Goal: Information Seeking & Learning: Learn about a topic

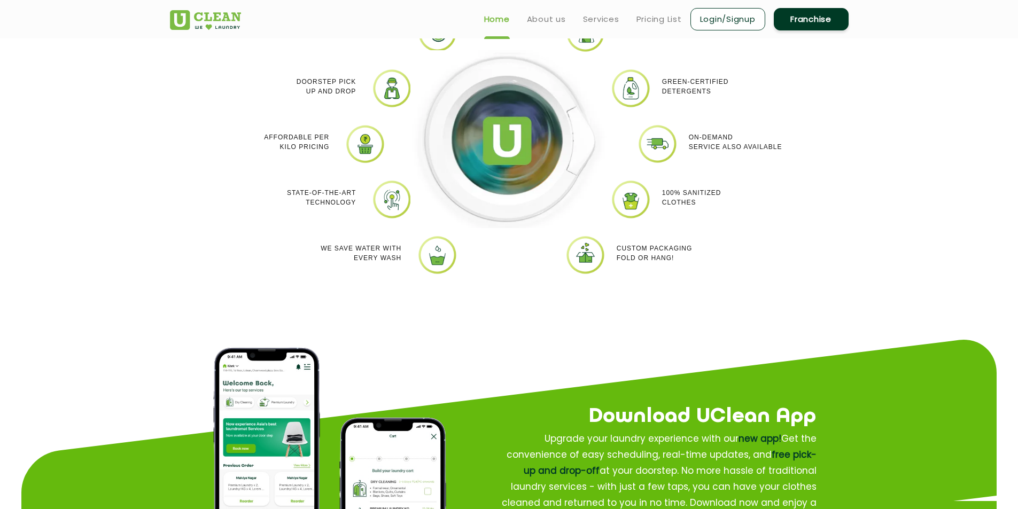
scroll to position [962, 0]
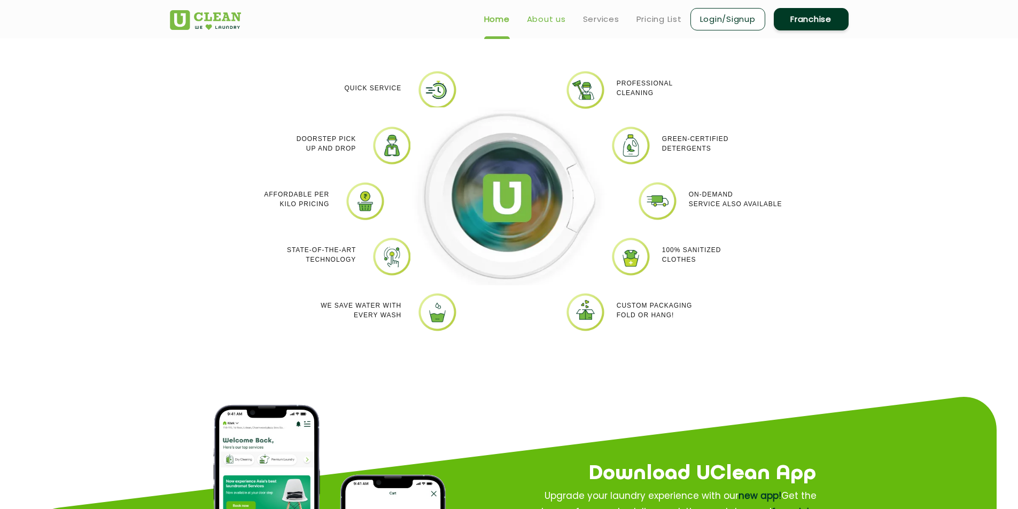
click at [556, 21] on link "About us" at bounding box center [546, 19] width 39 height 13
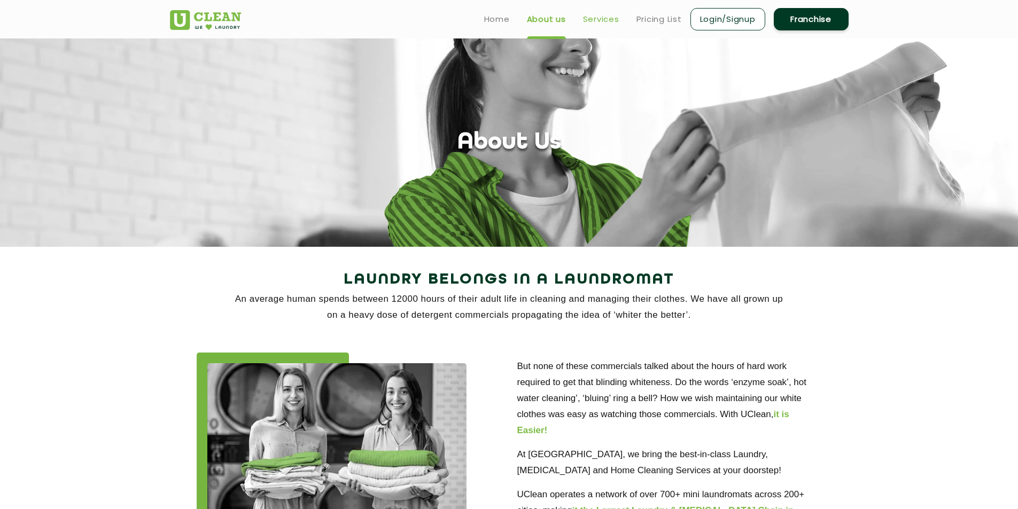
click at [609, 18] on link "Services" at bounding box center [601, 19] width 36 height 13
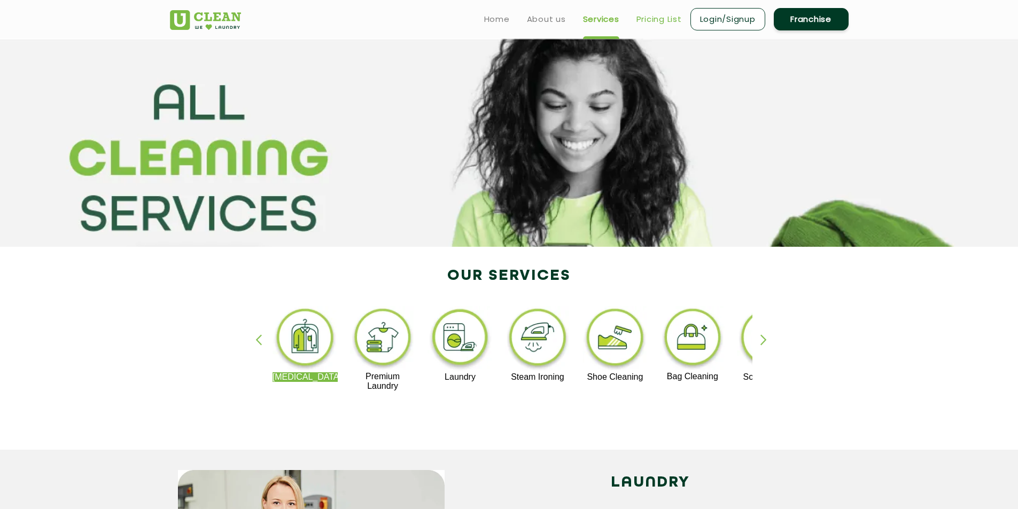
click at [659, 14] on link "Pricing List" at bounding box center [659, 19] width 45 height 13
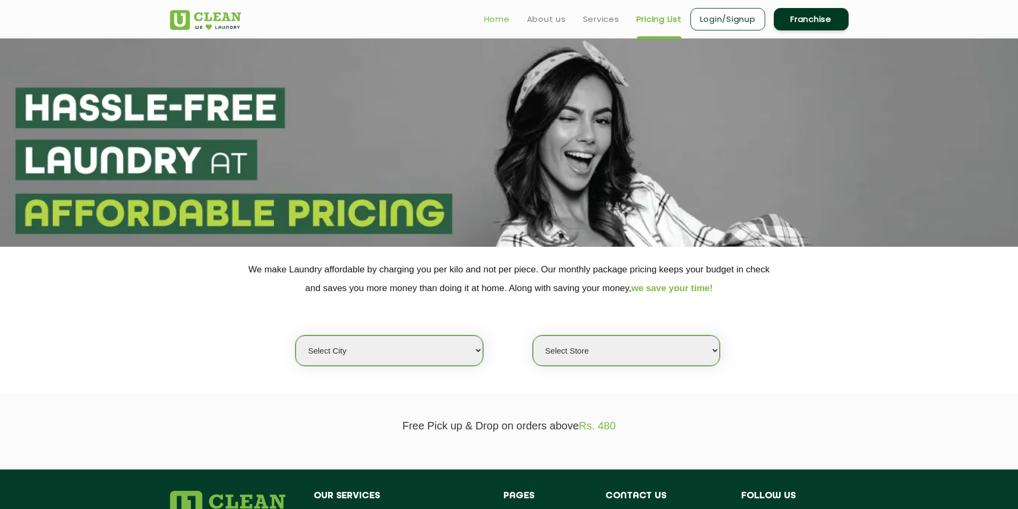
click at [502, 20] on link "Home" at bounding box center [497, 19] width 26 height 13
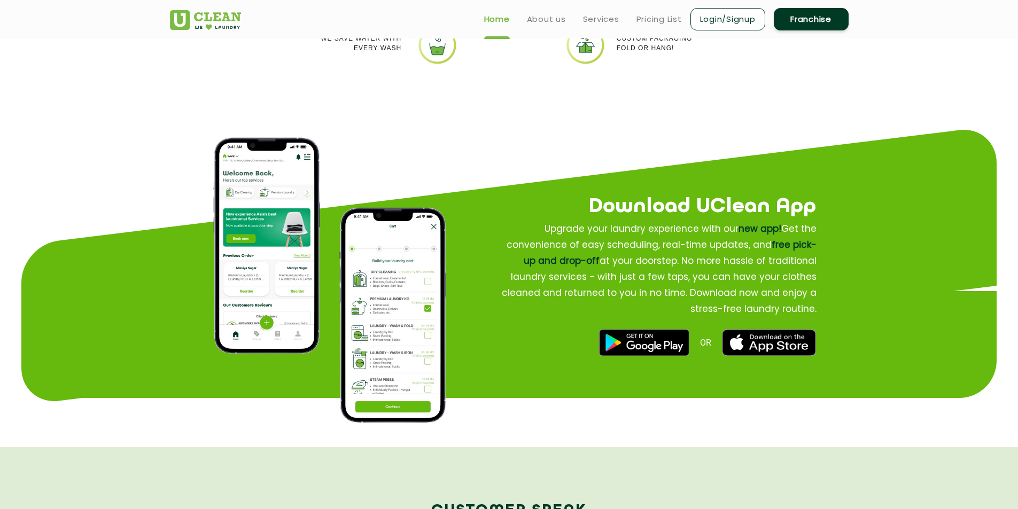
scroll to position [962, 0]
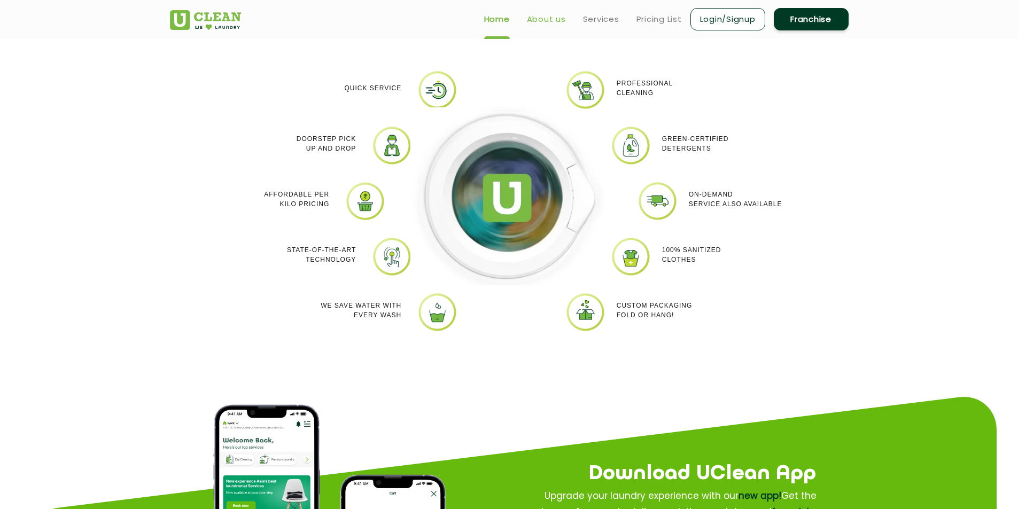
click at [554, 20] on link "About us" at bounding box center [546, 19] width 39 height 13
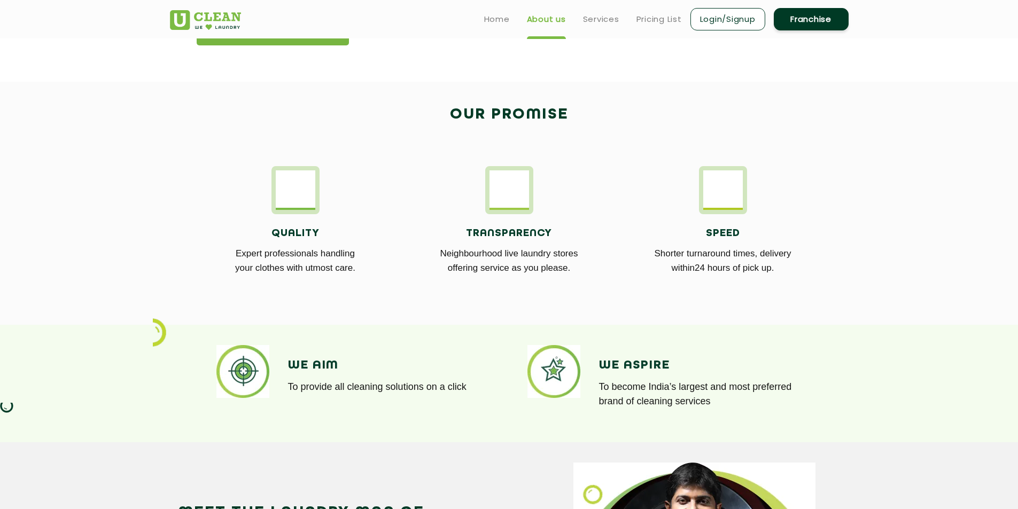
scroll to position [534, 0]
click at [607, 16] on link "Services" at bounding box center [601, 19] width 36 height 13
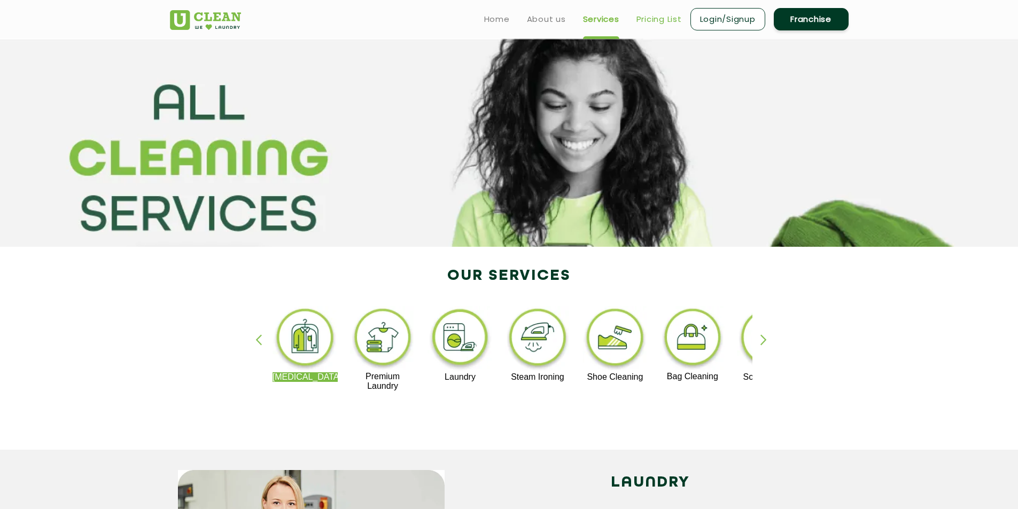
click at [665, 20] on link "Pricing List" at bounding box center [659, 19] width 45 height 13
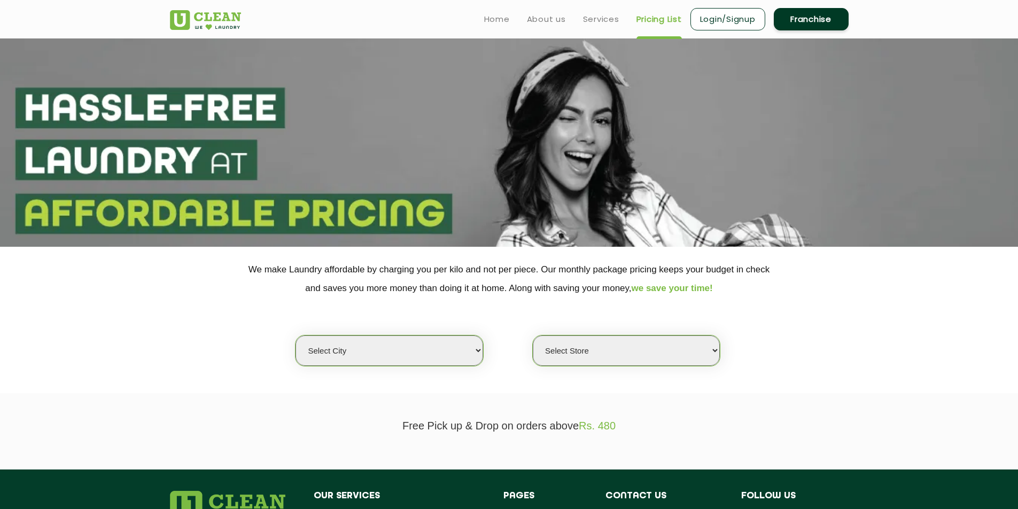
click at [494, 18] on link "Home" at bounding box center [497, 19] width 26 height 13
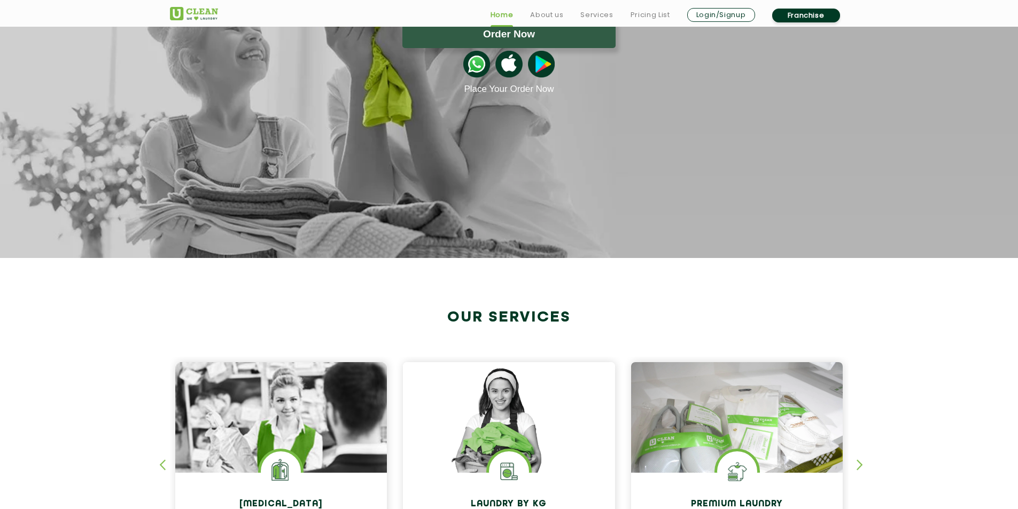
scroll to position [214, 0]
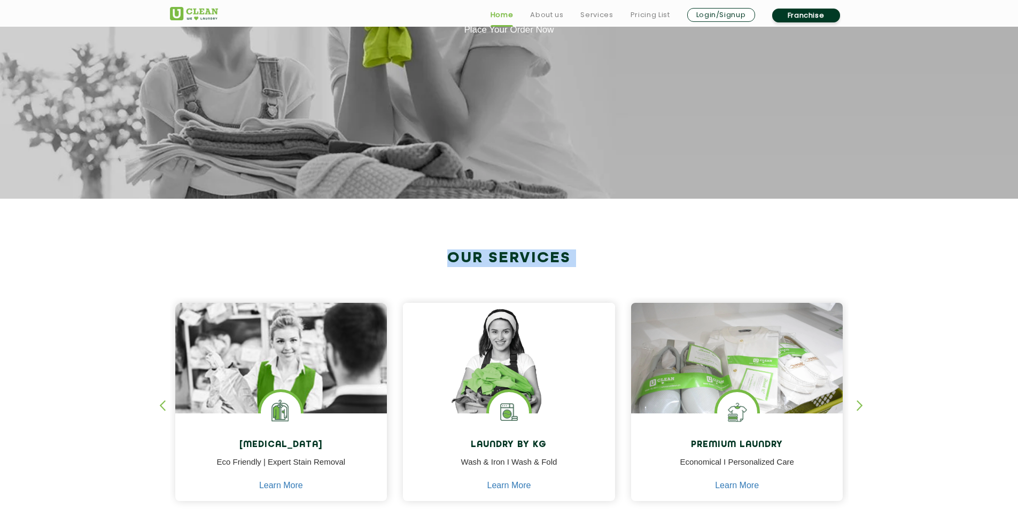
drag, startPoint x: 446, startPoint y: 258, endPoint x: 629, endPoint y: 290, distance: 185.6
click at [629, 290] on div "Our Services [MEDICAL_DATA] Eco Friendly | Expert Stain Removal Learn More [MED…" at bounding box center [509, 387] width 695 height 275
click at [652, 273] on div "Dry Cleaning Eco Friendly | Expert Stain Removal Learn More Dry Cleaning Eco Fr…" at bounding box center [509, 392] width 695 height 265
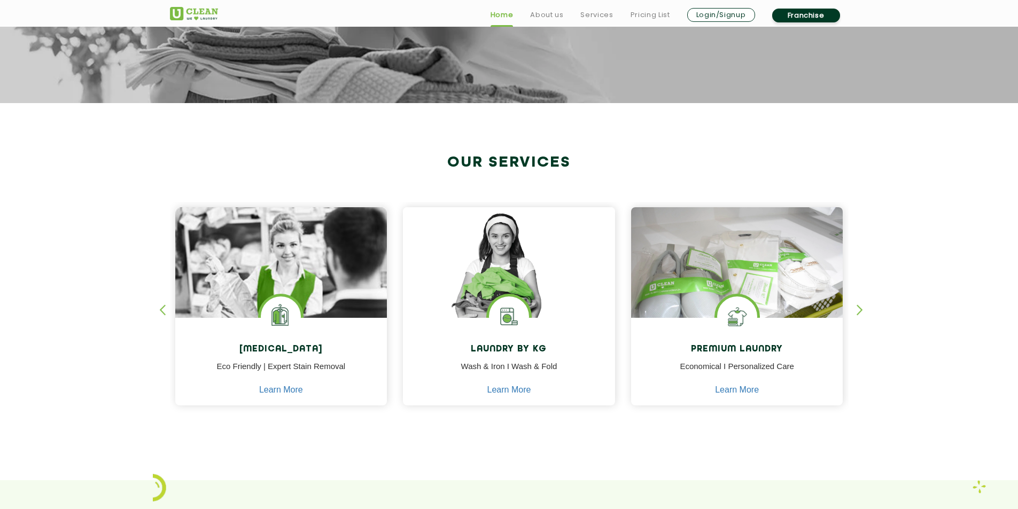
scroll to position [374, 0]
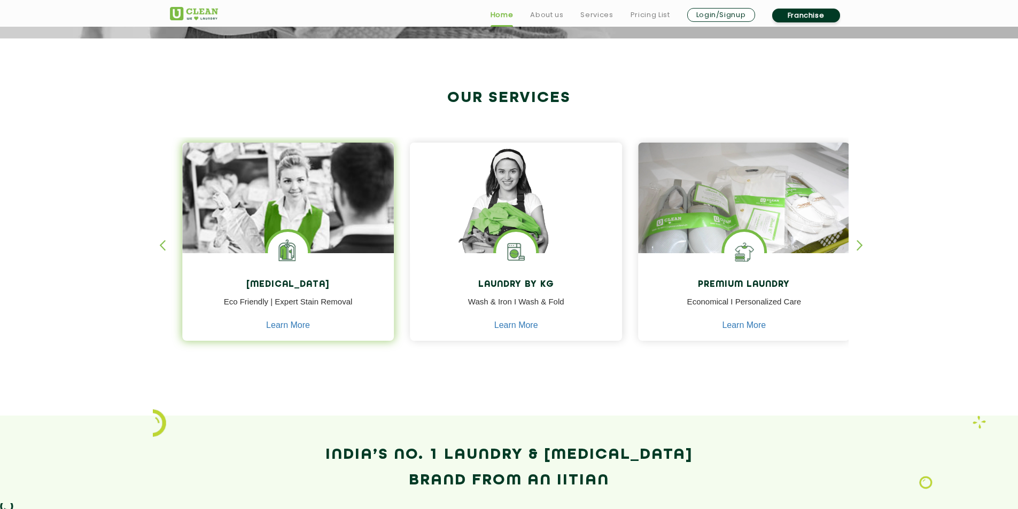
drag, startPoint x: 244, startPoint y: 280, endPoint x: 279, endPoint y: 284, distance: 35.5
click at [279, 284] on h4 "[MEDICAL_DATA]" at bounding box center [288, 285] width 196 height 10
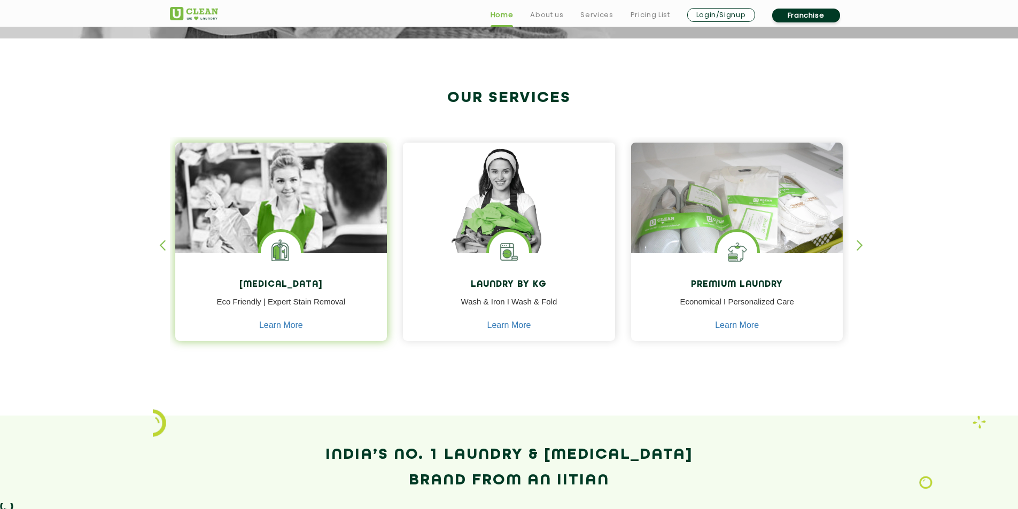
drag, startPoint x: 246, startPoint y: 284, endPoint x: 378, endPoint y: 301, distance: 132.6
click at [366, 304] on div "[MEDICAL_DATA] Eco Friendly | Expert Stain Removal Learn More" at bounding box center [281, 298] width 212 height 90
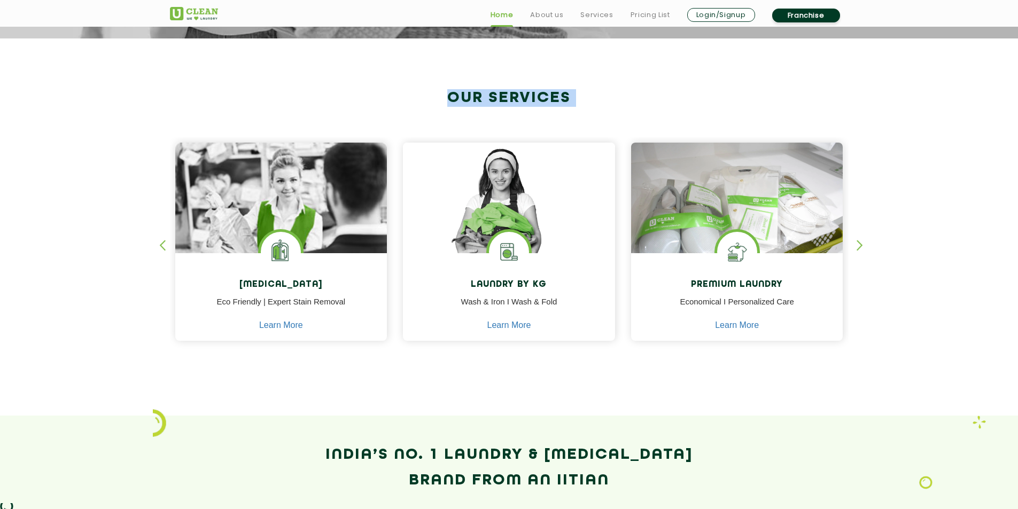
drag, startPoint x: 447, startPoint y: 99, endPoint x: 863, endPoint y: 268, distance: 449.0
click at [860, 272] on section "Our Services [MEDICAL_DATA] Eco Friendly | Expert Stain Removal Learn More [MED…" at bounding box center [509, 226] width 1018 height 377
click at [952, 344] on section "Our Services [MEDICAL_DATA] Eco Friendly | Expert Stain Removal Learn More [MED…" at bounding box center [509, 226] width 1018 height 377
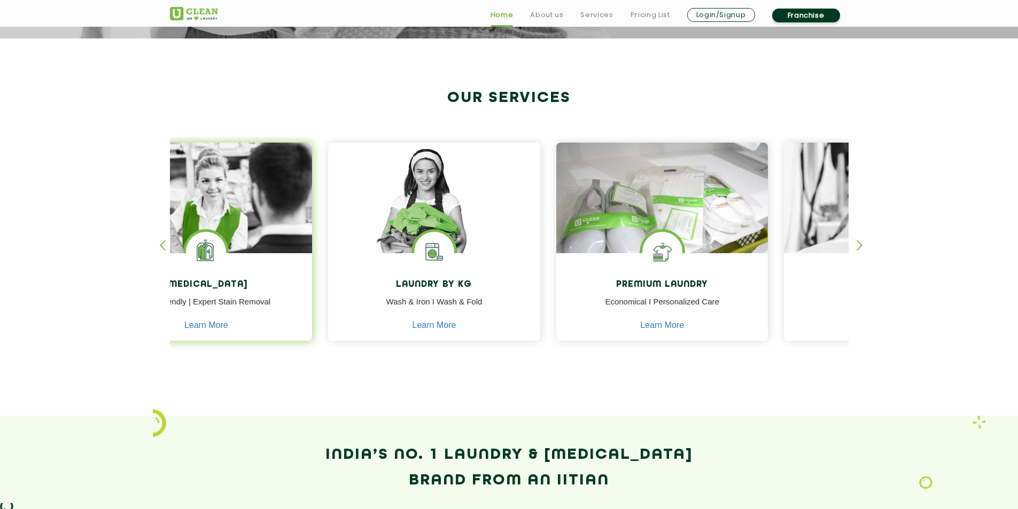
drag, startPoint x: 321, startPoint y: 285, endPoint x: 185, endPoint y: 283, distance: 135.8
click at [185, 283] on h4 "[MEDICAL_DATA]" at bounding box center [207, 285] width 196 height 10
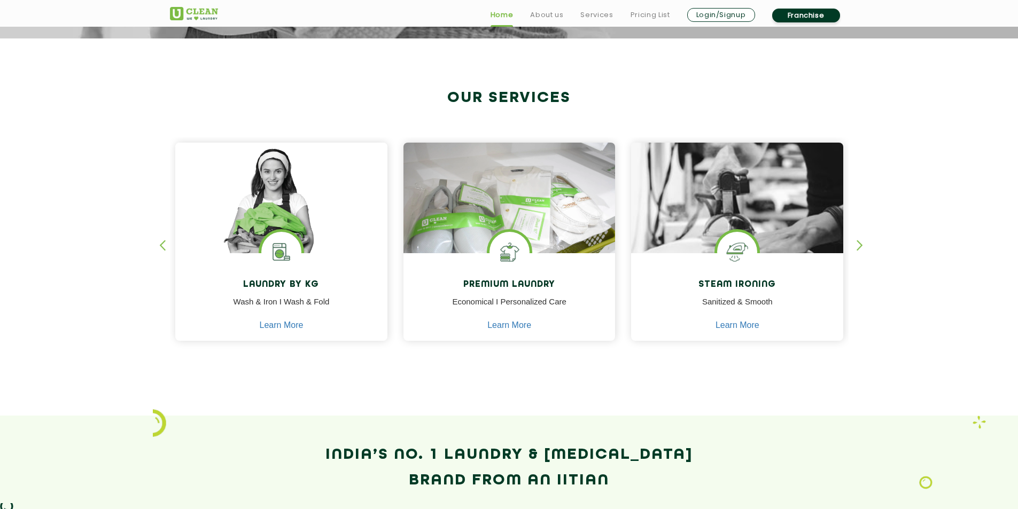
click at [861, 238] on section "Our Services [MEDICAL_DATA] Eco Friendly | Expert Stain Removal Learn More [MED…" at bounding box center [509, 226] width 1018 height 377
click at [861, 245] on div "button" at bounding box center [865, 254] width 16 height 29
click at [859, 246] on div "button" at bounding box center [865, 254] width 16 height 29
click at [167, 240] on div "button" at bounding box center [167, 254] width 16 height 29
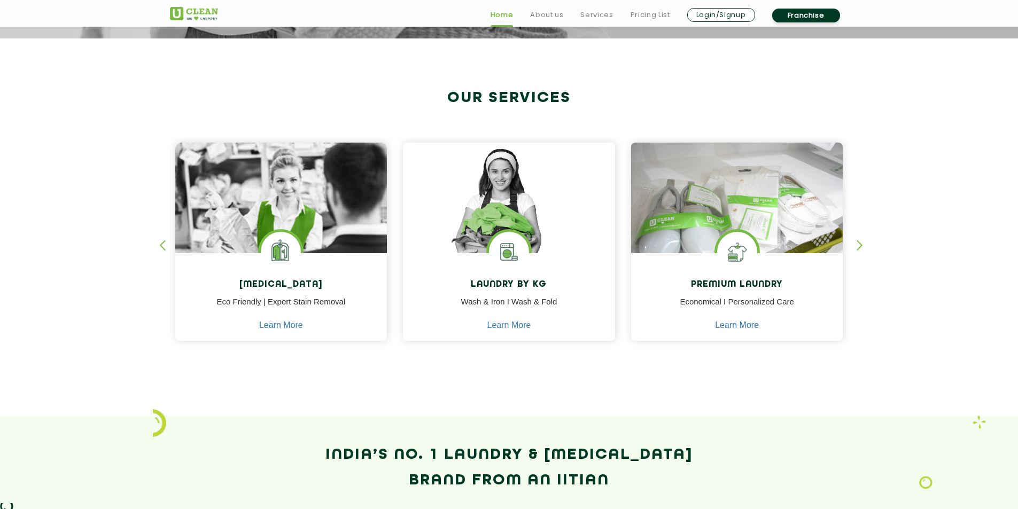
click at [167, 240] on div "button" at bounding box center [167, 254] width 16 height 29
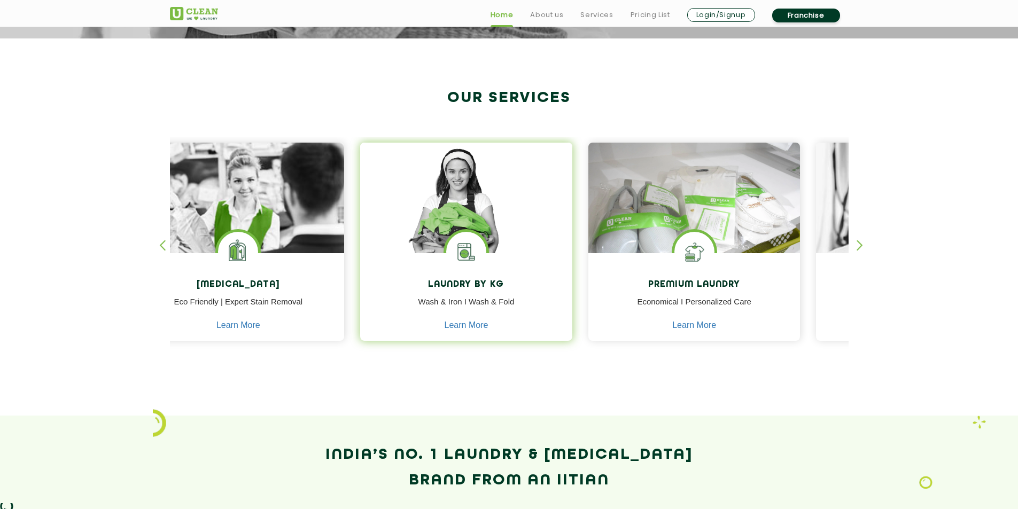
drag, startPoint x: 547, startPoint y: 283, endPoint x: 472, endPoint y: 296, distance: 76.5
click at [472, 296] on div "Laundry by Kg Wash & Iron I Wash & Fold Learn More" at bounding box center [466, 298] width 212 height 90
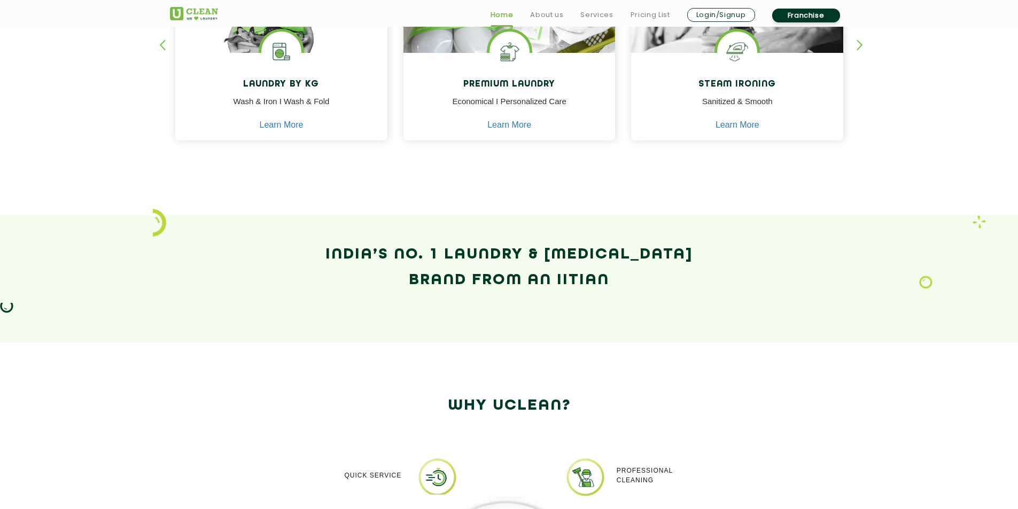
scroll to position [641, 0]
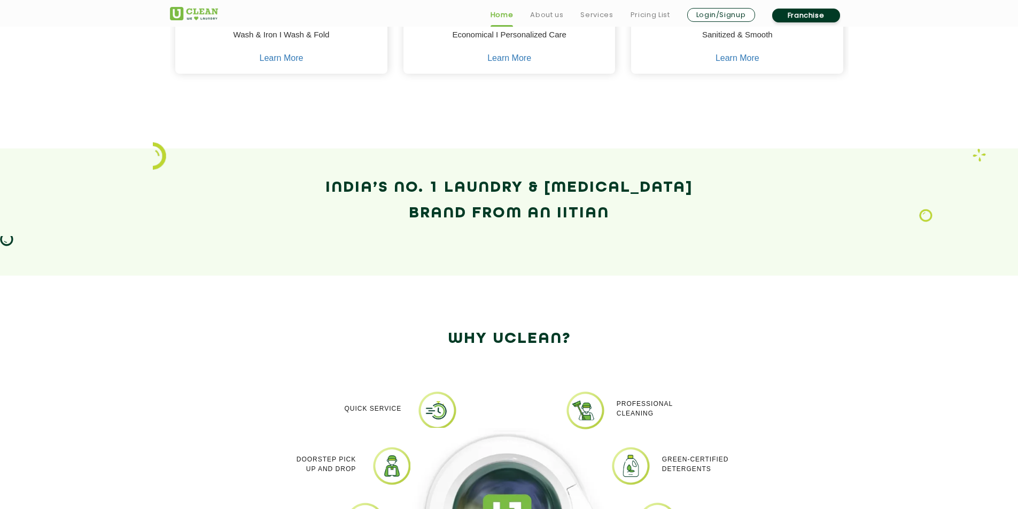
drag, startPoint x: 436, startPoint y: 189, endPoint x: 619, endPoint y: 242, distance: 191.0
click at [619, 242] on div "India’s No. 1 Laundry & Dry-Cleaning Brand from an IITian" at bounding box center [509, 212] width 695 height 74
copy h2 "1 Laundry & Dry-Cleaning Brand from an IITian"
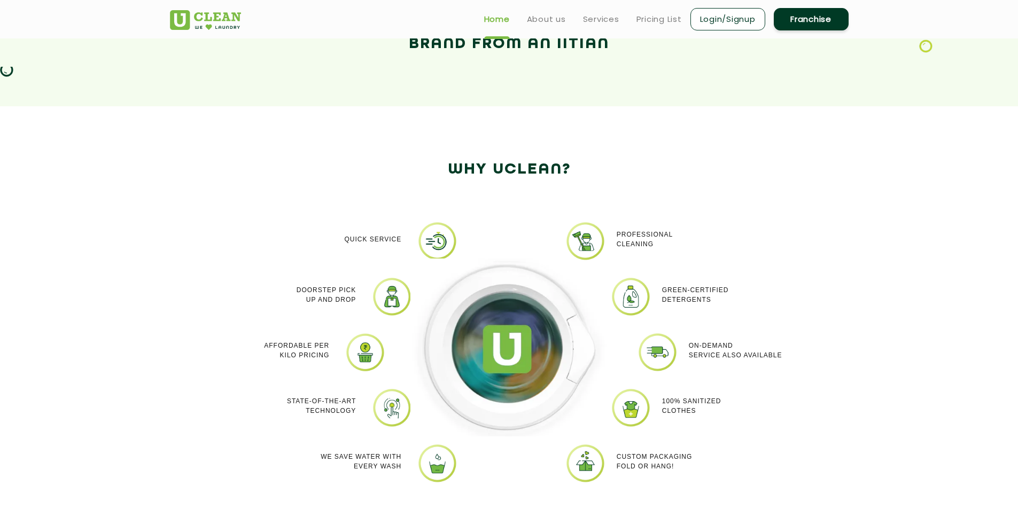
scroll to position [802, 0]
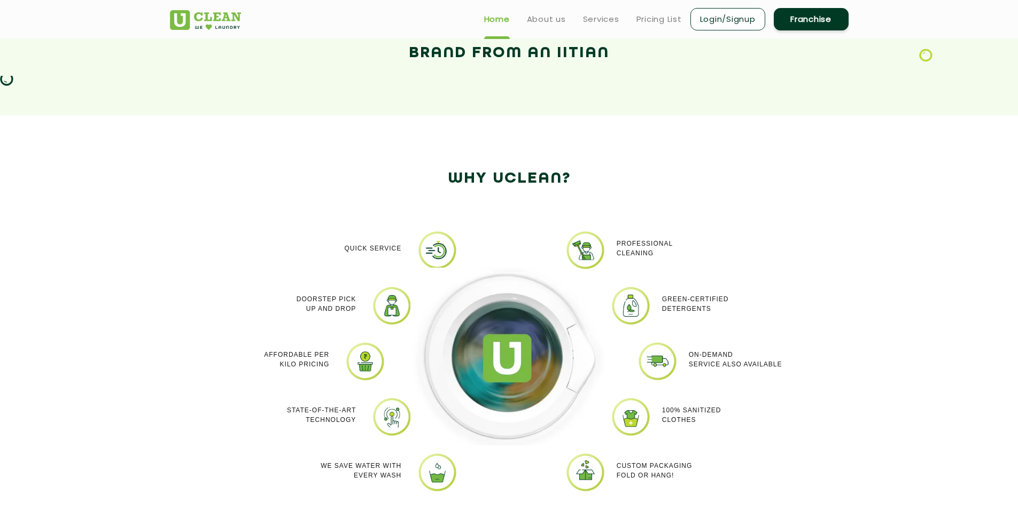
drag, startPoint x: 446, startPoint y: 179, endPoint x: 679, endPoint y: 479, distance: 380.5
click at [679, 479] on div "Why Uclean? Quick Service Doorstep Pick up and Drop Affordable per kilo pricing…" at bounding box center [509, 345] width 695 height 358
copy div "Why Uclean? Quick Service Doorstep Pick up and Drop Affordable per kilo pricing…"
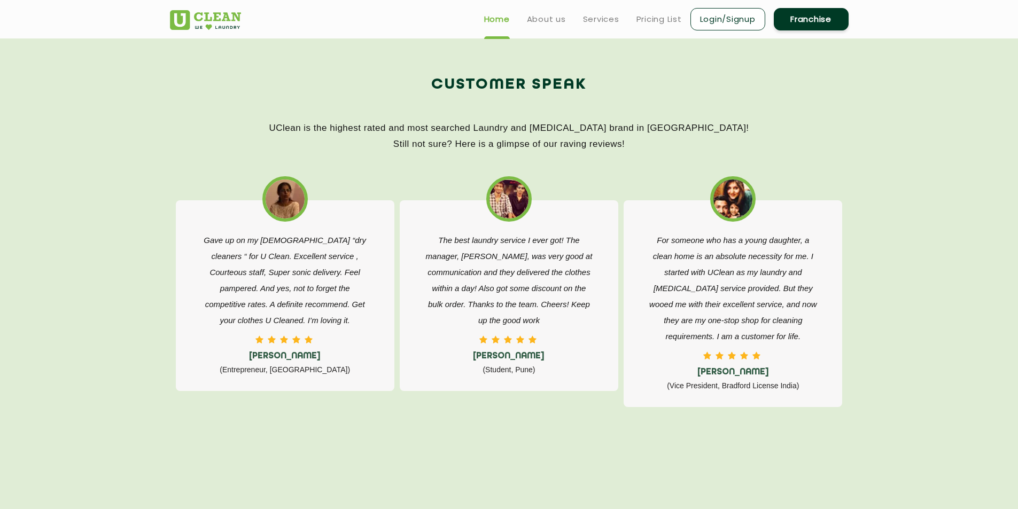
scroll to position [1603, 0]
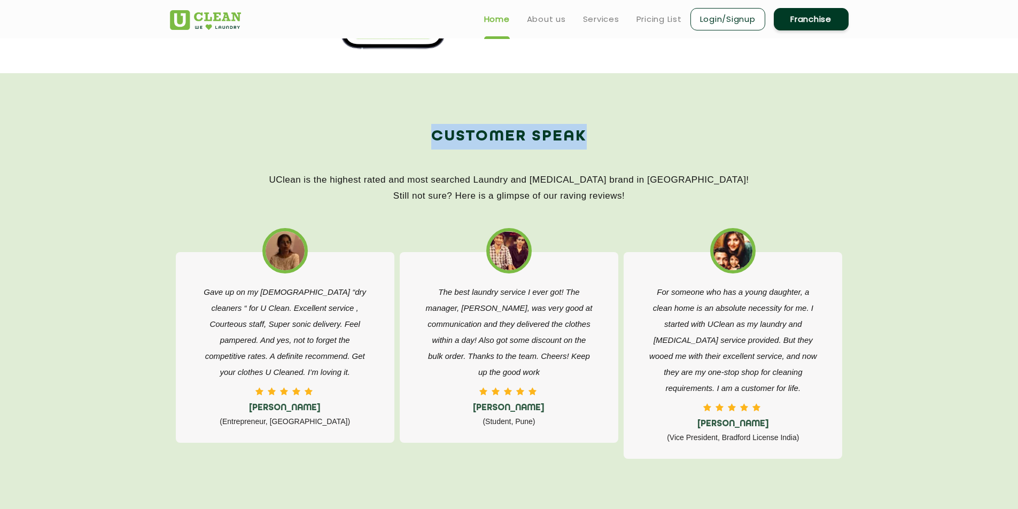
drag, startPoint x: 432, startPoint y: 137, endPoint x: 611, endPoint y: 135, distance: 179.1
click at [611, 135] on h2 "Customer Speak" at bounding box center [509, 137] width 679 height 26
copy h2 "Customer Speak"
click at [725, 192] on p "UClean is the highest rated and most searched Laundry and Dry-Cleaning brand in…" at bounding box center [509, 188] width 679 height 32
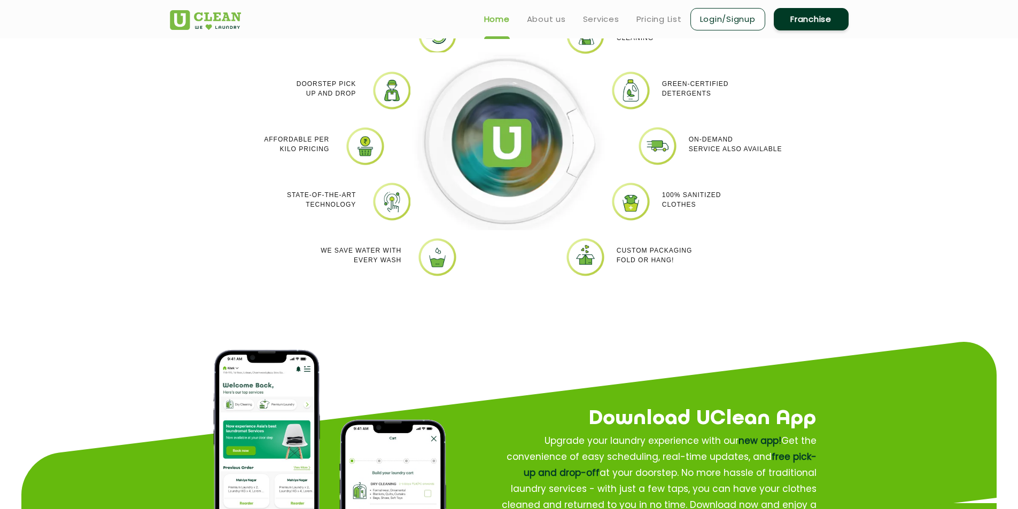
scroll to position [855, 0]
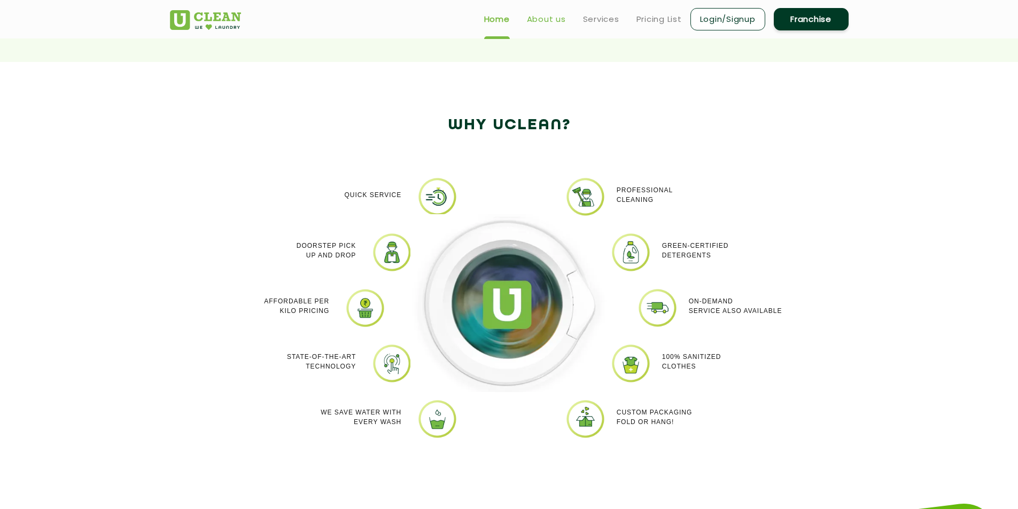
click at [549, 18] on link "About us" at bounding box center [546, 19] width 39 height 13
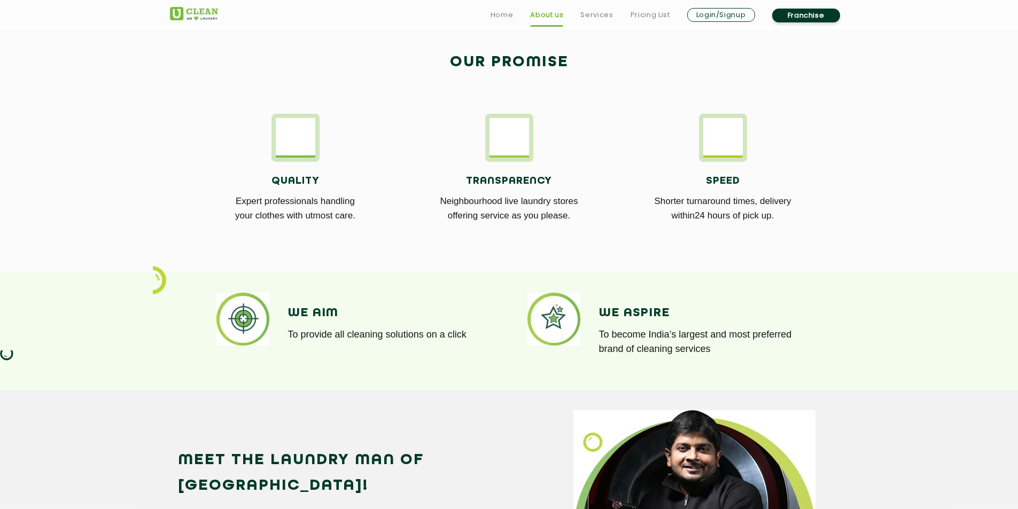
scroll to position [588, 0]
drag, startPoint x: 319, startPoint y: 181, endPoint x: 247, endPoint y: 179, distance: 72.2
click at [247, 179] on h4 "Quality" at bounding box center [296, 181] width 198 height 12
copy h4 "Quality"
drag, startPoint x: 553, startPoint y: 177, endPoint x: 428, endPoint y: 167, distance: 125.5
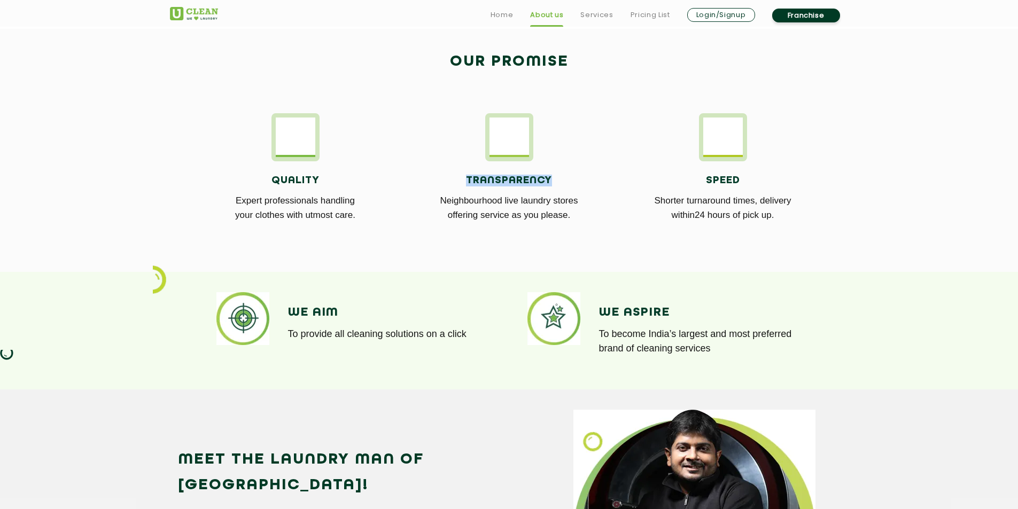
click at [428, 167] on div "Transparency Neighbourhood live laundry stores offering service as you please." at bounding box center [509, 198] width 198 height 74
copy h4 "Transparency"
drag, startPoint x: 740, startPoint y: 180, endPoint x: 622, endPoint y: 181, distance: 117.6
click at [622, 181] on div "Speed Shorter turnaround times, delivery within24 hours of pick up." at bounding box center [723, 174] width 214 height 122
copy h4 "Speed"
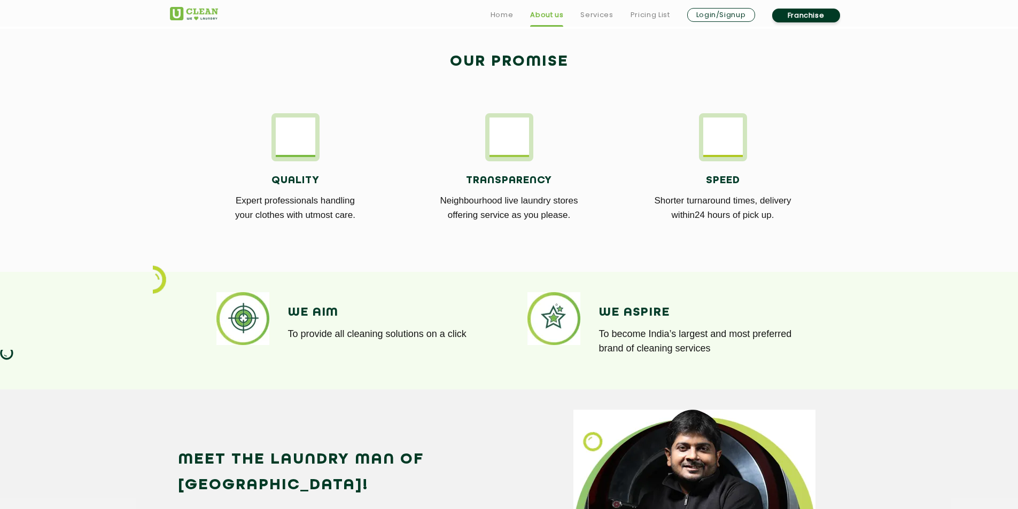
click at [1004, 213] on section "Our Promise Quality Expert professionals handling your clothes with utmost care…" at bounding box center [509, 150] width 1018 height 243
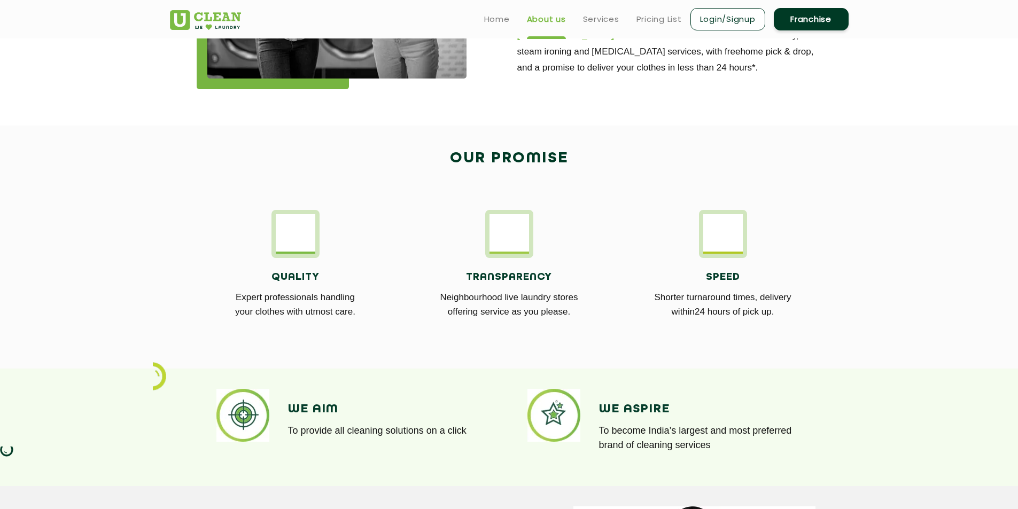
scroll to position [374, 0]
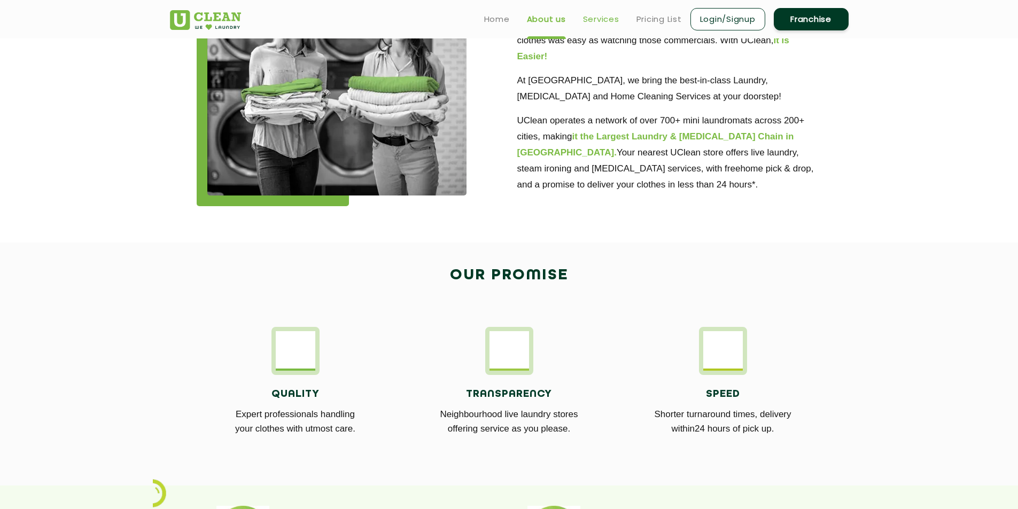
click at [606, 24] on link "Services" at bounding box center [601, 19] width 36 height 13
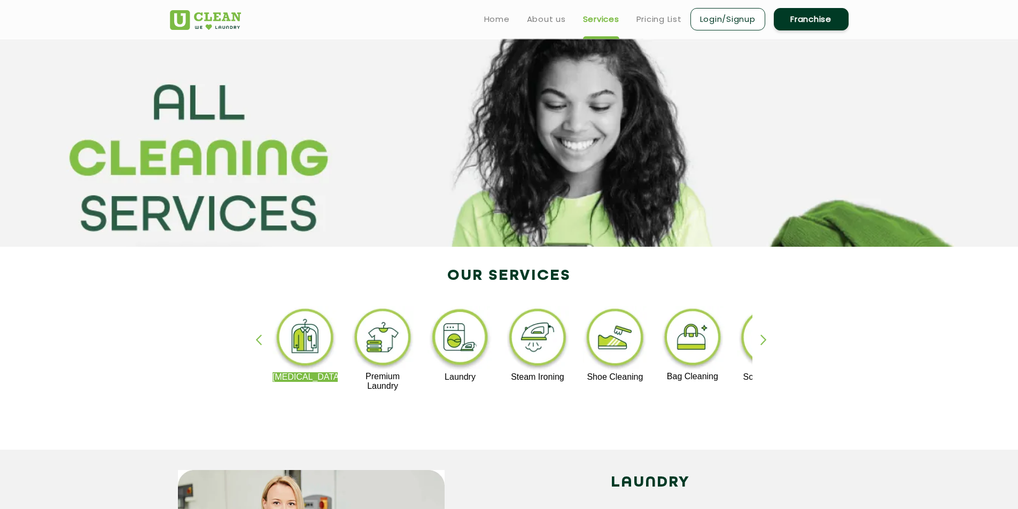
drag, startPoint x: 364, startPoint y: 375, endPoint x: 391, endPoint y: 388, distance: 29.6
click at [391, 388] on p "Premium Laundry" at bounding box center [383, 381] width 66 height 19
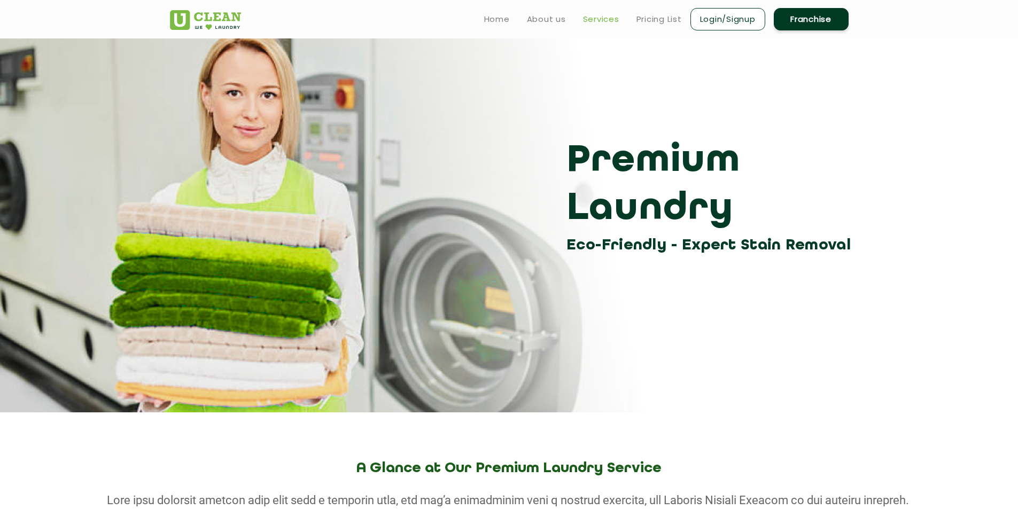
click at [608, 20] on link "Services" at bounding box center [601, 19] width 36 height 13
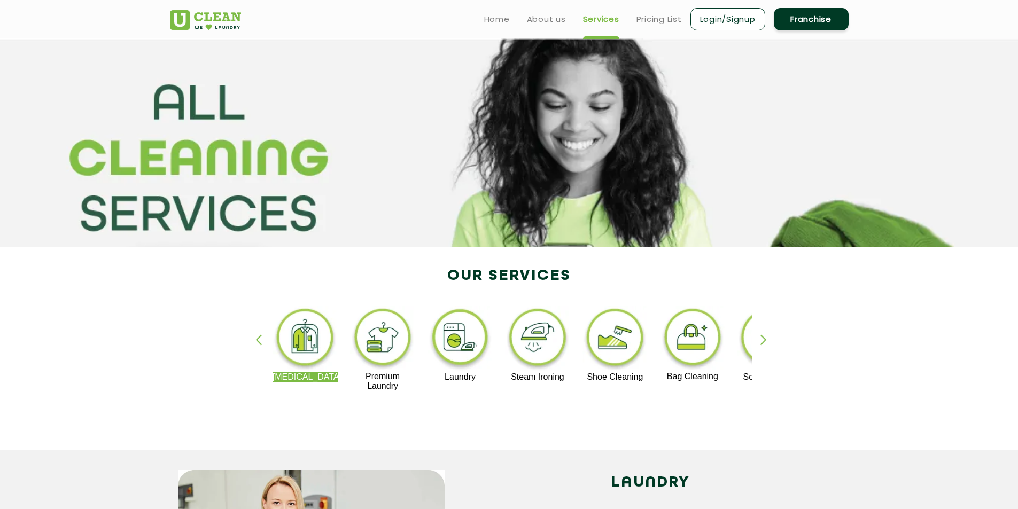
click at [352, 417] on div "Dry Cleaning Premium Laundry Laundry Steam Ironing Shoe Cleaning Bag Cleaning S…" at bounding box center [509, 354] width 695 height 192
drag, startPoint x: 367, startPoint y: 375, endPoint x: 378, endPoint y: 384, distance: 14.4
click at [378, 384] on p "Premium Laundry" at bounding box center [385, 381] width 66 height 19
click at [366, 374] on p "Premium Laundry" at bounding box center [383, 381] width 66 height 19
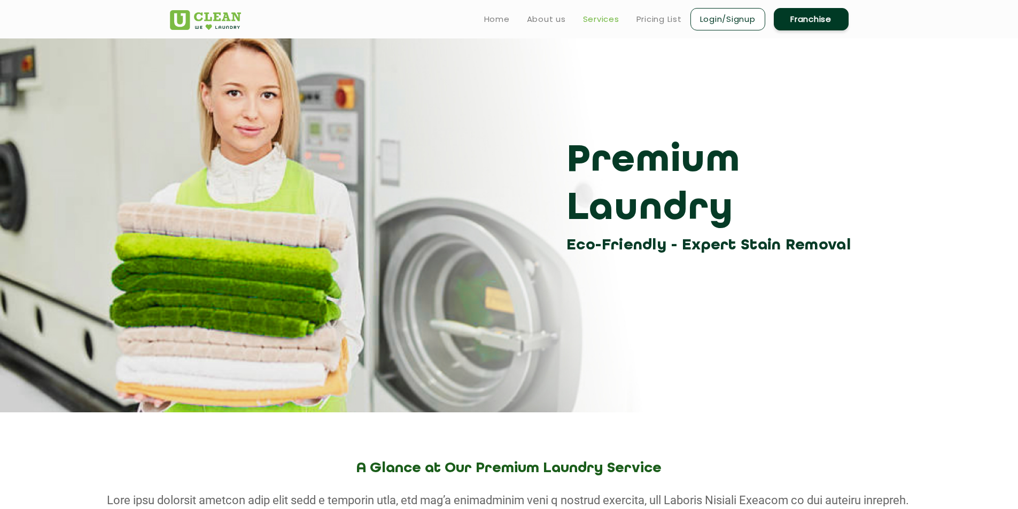
click at [596, 19] on link "Services" at bounding box center [601, 19] width 36 height 13
